Goal: Task Accomplishment & Management: Manage account settings

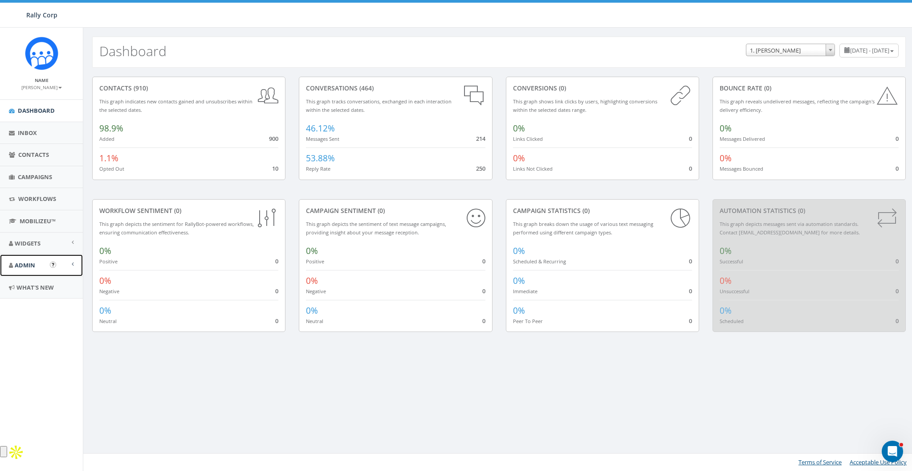
click at [8, 265] on link "Admin" at bounding box center [41, 265] width 83 height 22
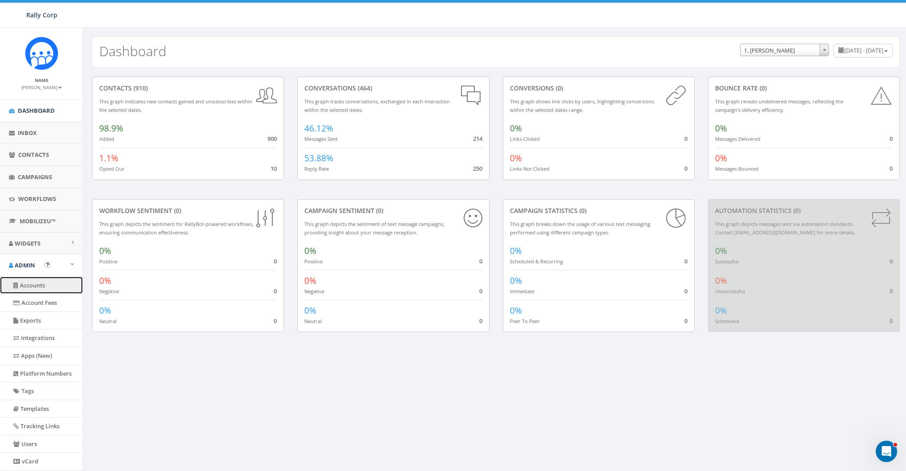
click at [30, 291] on link "Accounts" at bounding box center [41, 284] width 83 height 17
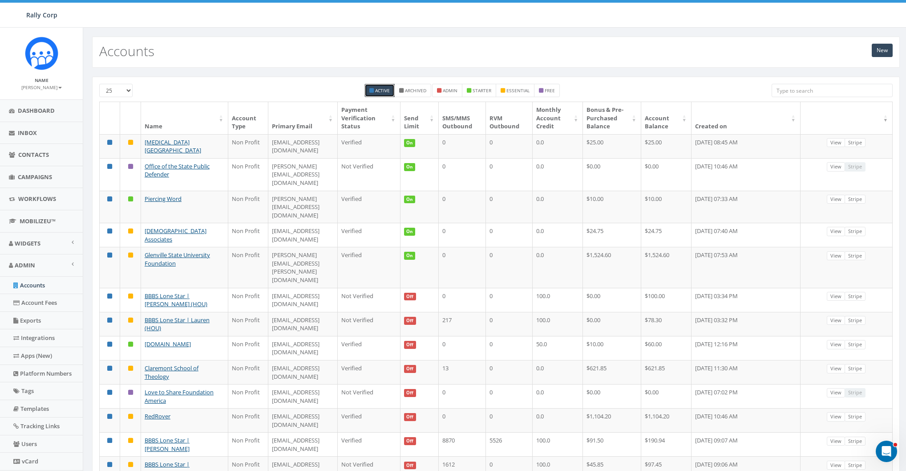
click at [802, 86] on input "search" at bounding box center [832, 90] width 121 height 13
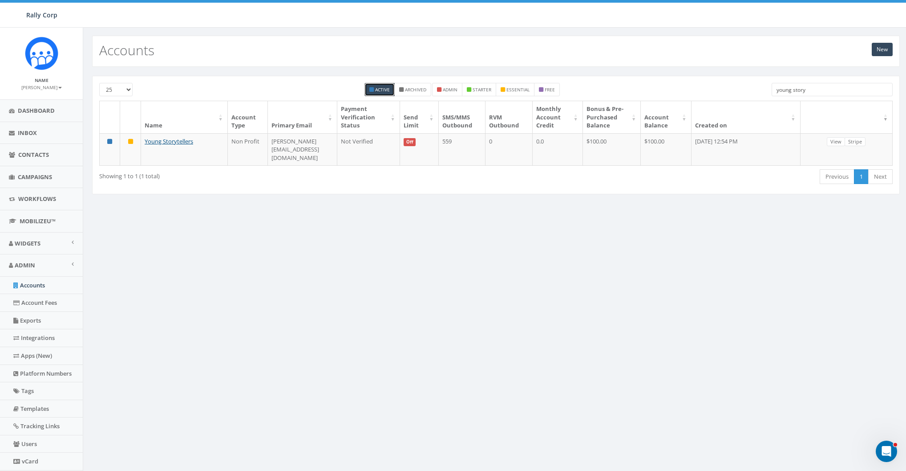
scroll to position [1, 0]
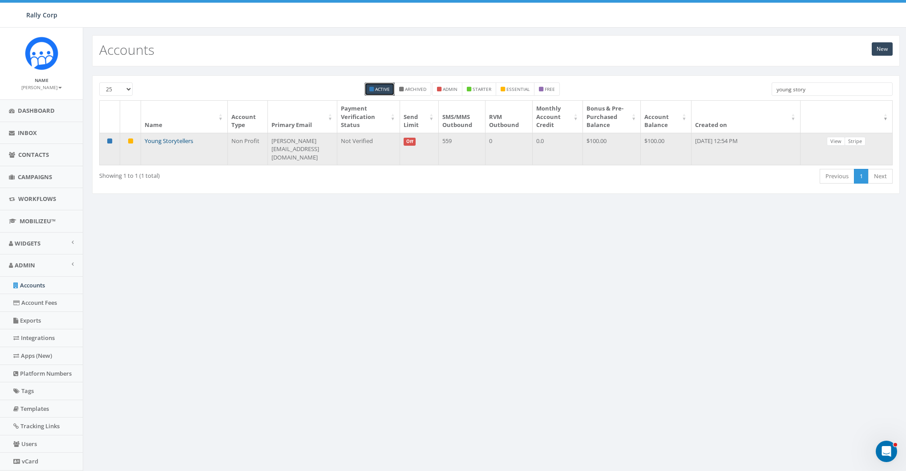
type input "young story"
click at [163, 137] on link "Young Storytellers" at bounding box center [169, 141] width 49 height 8
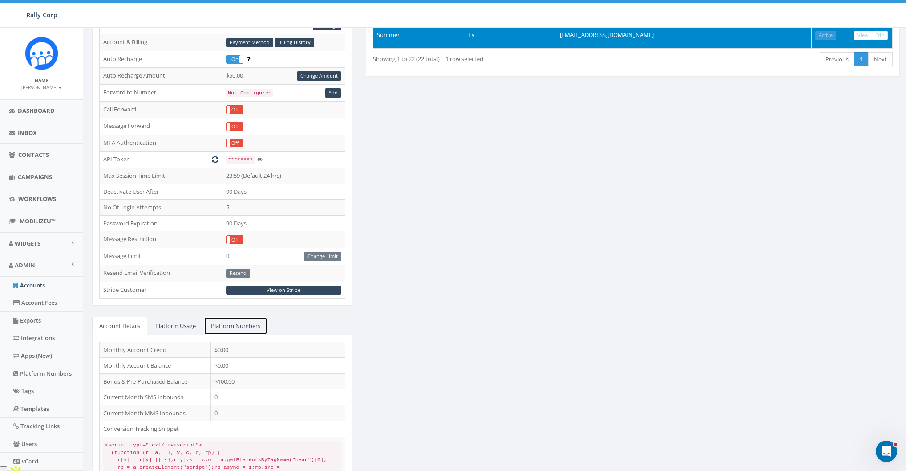
click at [247, 325] on link "Platform Numbers" at bounding box center [236, 325] width 64 height 18
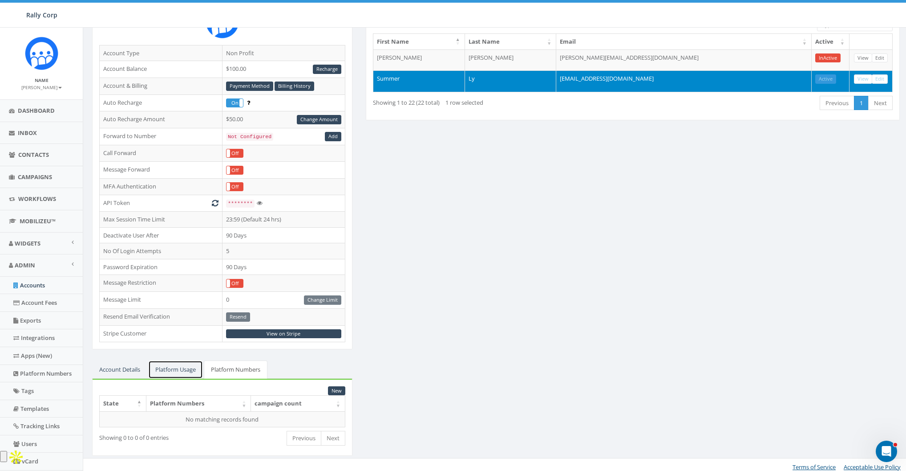
click at [182, 367] on link "Platform Usage" at bounding box center [175, 369] width 55 height 18
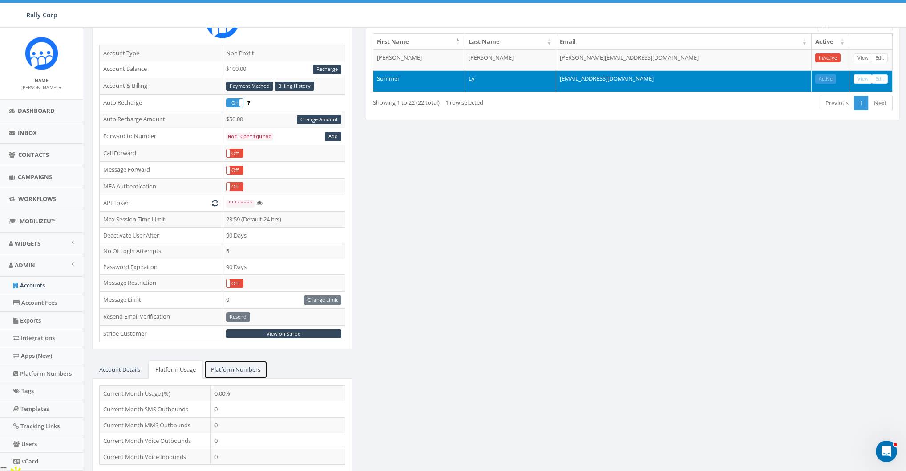
click at [245, 368] on link "Platform Numbers" at bounding box center [236, 369] width 64 height 18
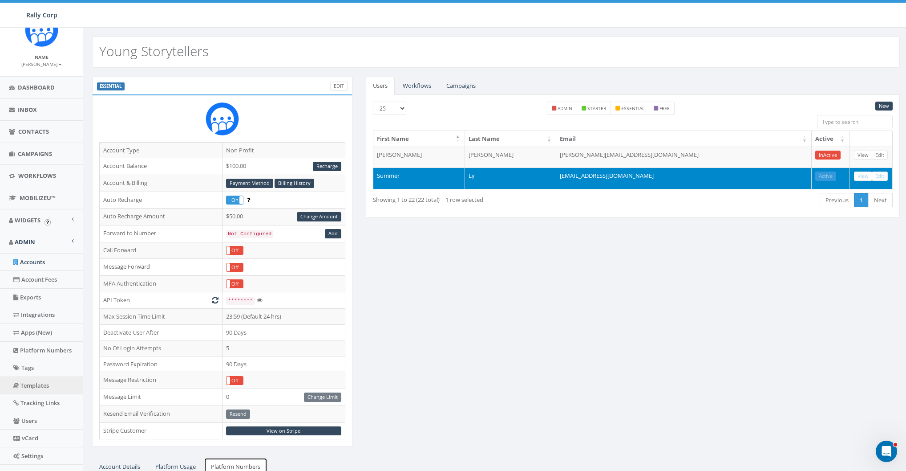
scroll to position [62, 0]
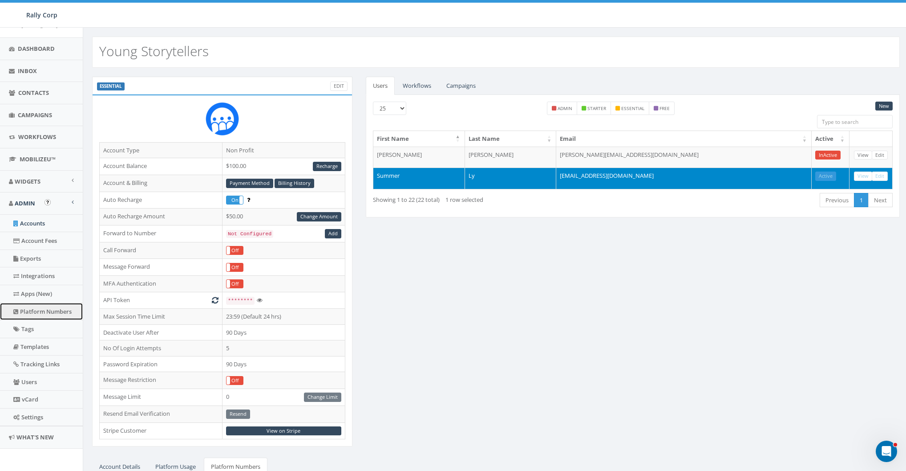
click at [35, 309] on link "Platform Numbers" at bounding box center [41, 311] width 83 height 17
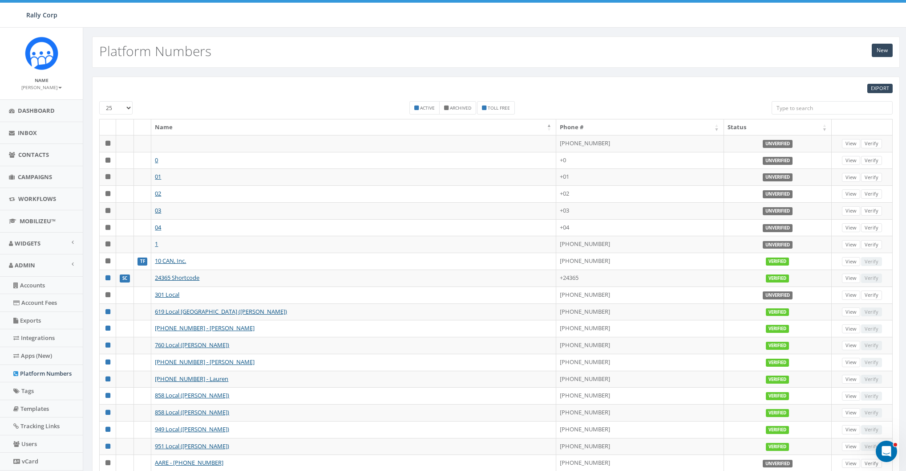
click at [806, 106] on input "search" at bounding box center [832, 107] width 121 height 13
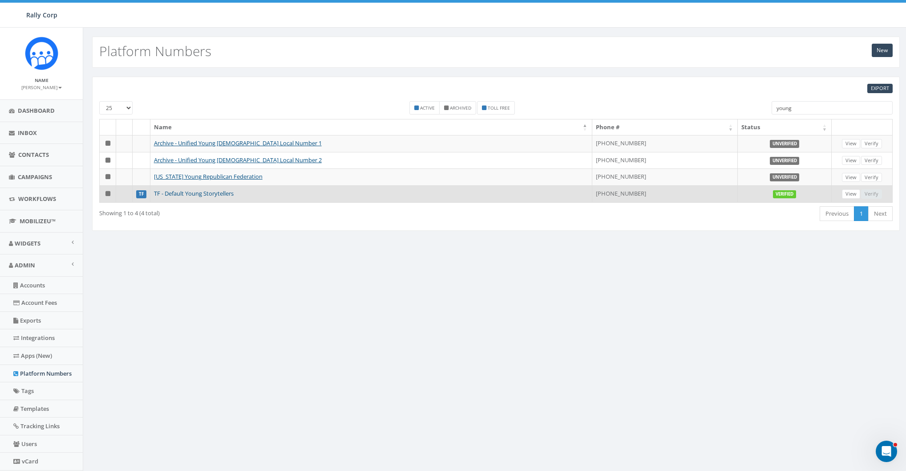
type input "young"
click at [194, 191] on link "TF - Default Young Storytellers" at bounding box center [194, 193] width 80 height 8
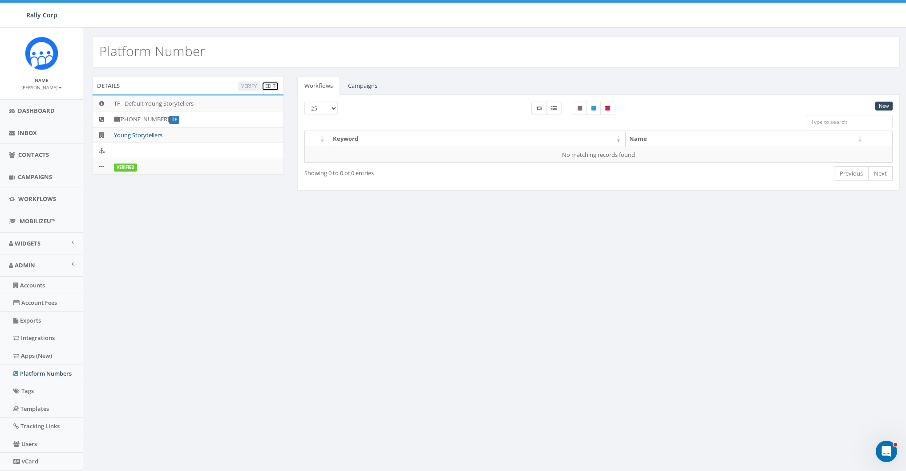
click at [269, 86] on link "Edit" at bounding box center [270, 85] width 17 height 9
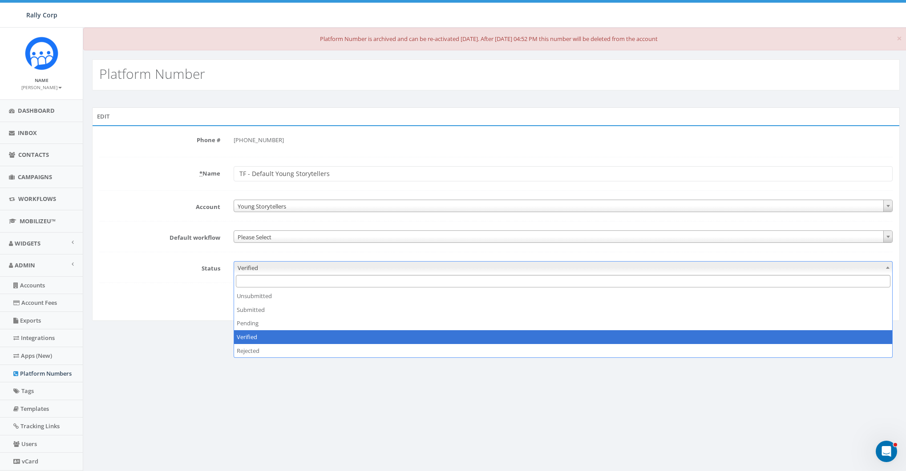
click at [254, 272] on span "Verified" at bounding box center [563, 267] width 658 height 12
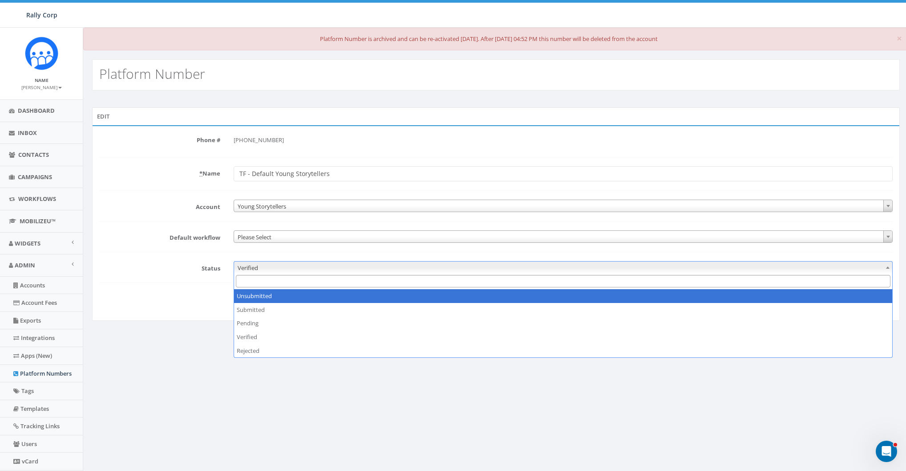
select select "0"
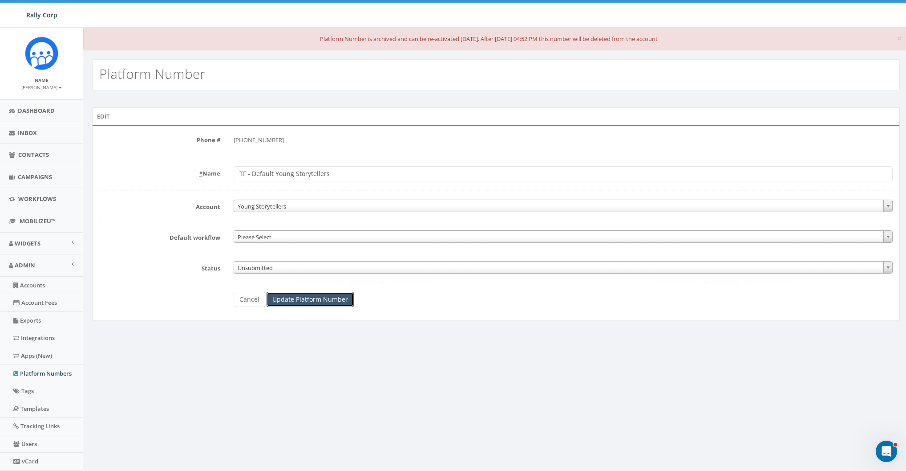
click at [310, 296] on input "Update Platform Number" at bounding box center [310, 299] width 87 height 15
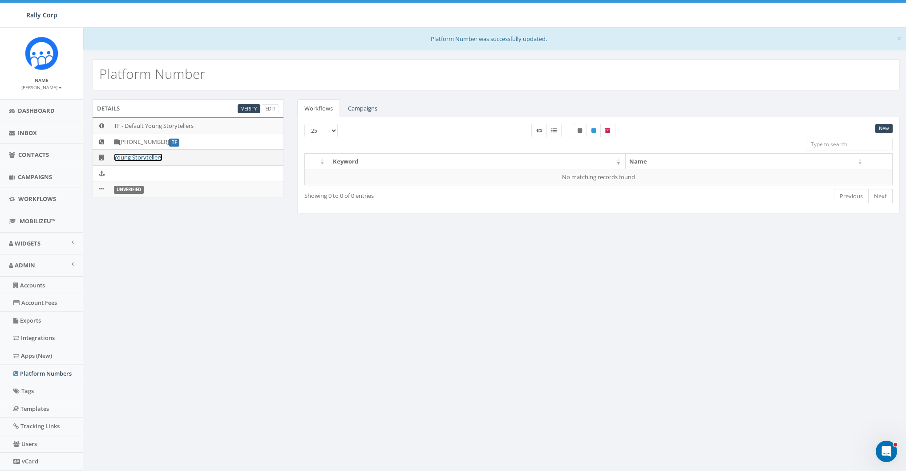
click at [144, 154] on link "Young Storytellers" at bounding box center [138, 157] width 49 height 8
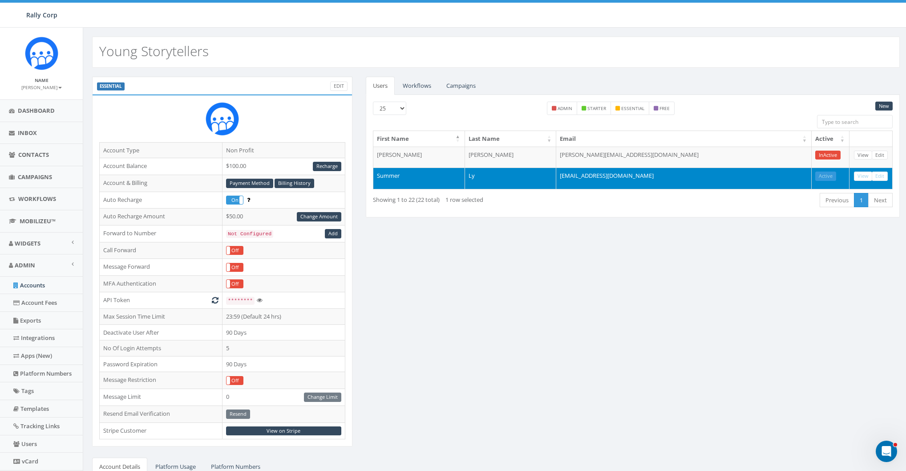
click at [540, 251] on div "ESSENTIAL Edit Account Type Non Profit Account Balance $100.00 Recharge Account…" at bounding box center [495, 350] width 821 height 546
click at [859, 173] on link "View" at bounding box center [863, 175] width 18 height 9
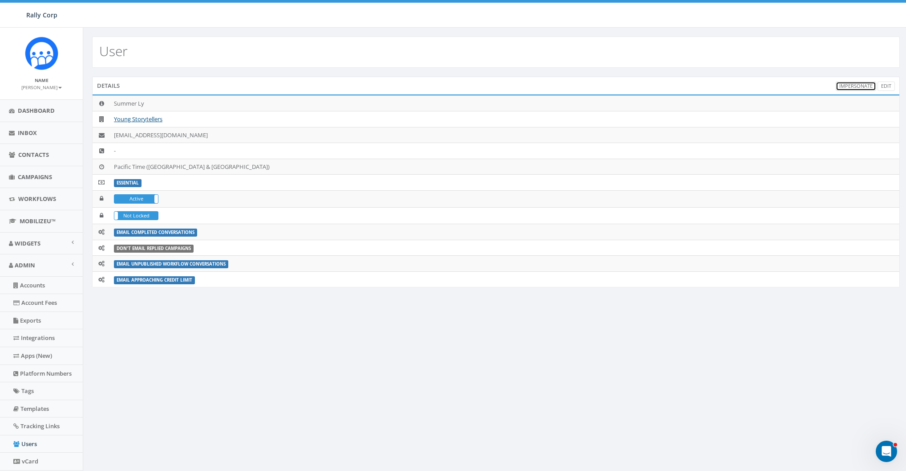
click at [860, 85] on link "Impersonate" at bounding box center [856, 85] width 41 height 9
